Goal: Transaction & Acquisition: Purchase product/service

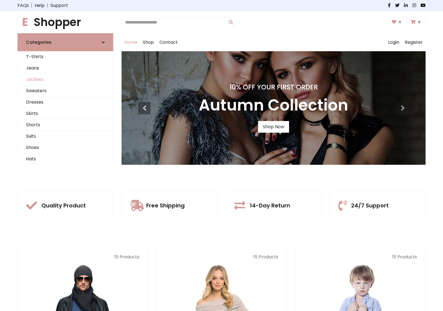
click at [65, 80] on link "Jackets" at bounding box center [65, 79] width 95 height 11
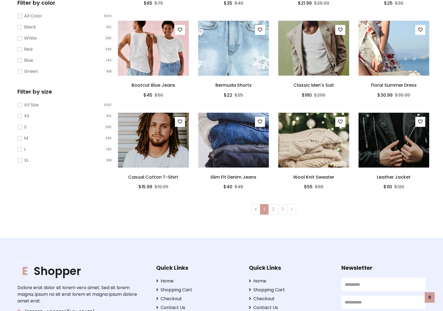
scroll to position [151, 0]
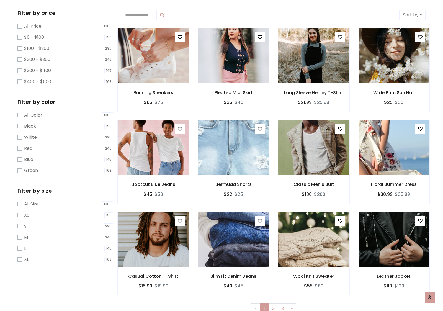
click at [153, 56] on img at bounding box center [153, 55] width 85 height 133
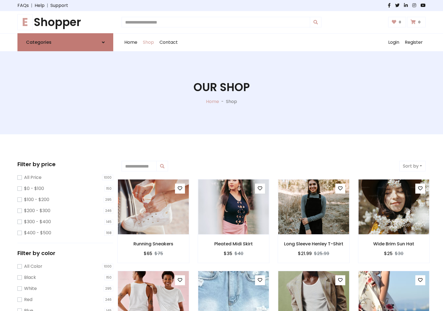
click at [65, 42] on link "Categories" at bounding box center [65, 42] width 96 height 18
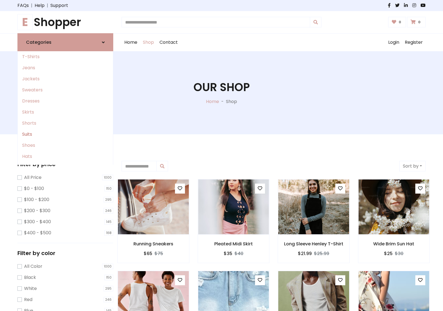
click at [65, 134] on link "Suits" at bounding box center [65, 134] width 95 height 11
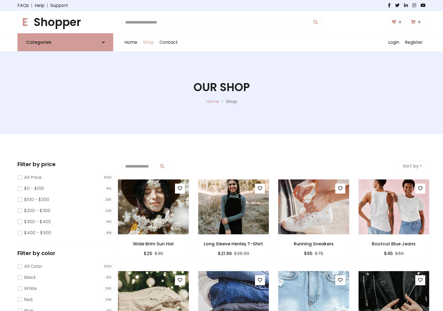
scroll to position [306, 0]
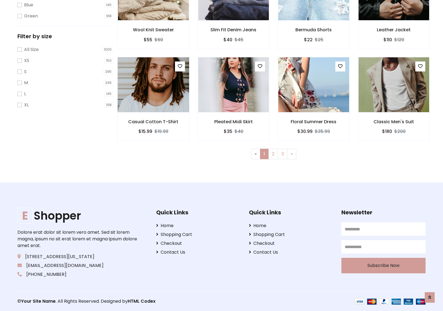
click at [153, 85] on img at bounding box center [153, 84] width 85 height 133
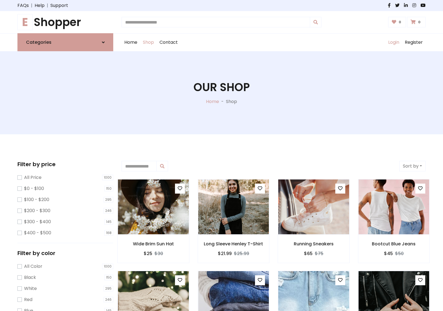
click at [394, 42] on link "Login" at bounding box center [394, 43] width 17 height 18
click at [103, 42] on icon at bounding box center [103, 42] width 3 height 4
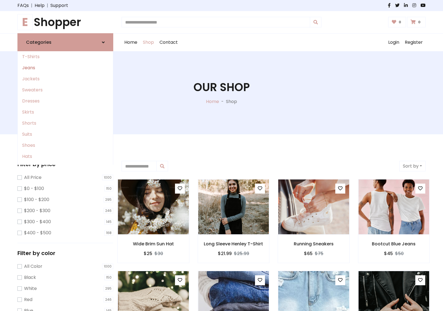
click at [65, 68] on link "Jeans" at bounding box center [65, 67] width 95 height 11
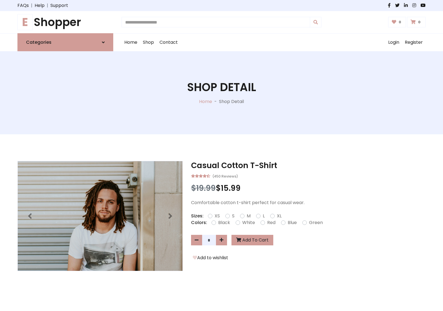
scroll to position [381, 0]
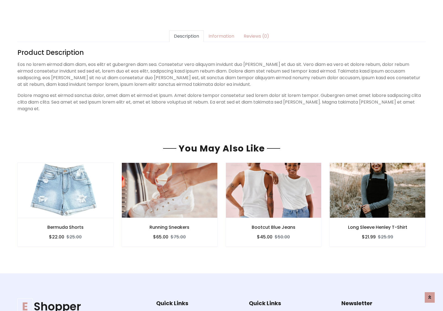
scroll to position [381, 0]
